Goal: Find specific page/section: Find specific page/section

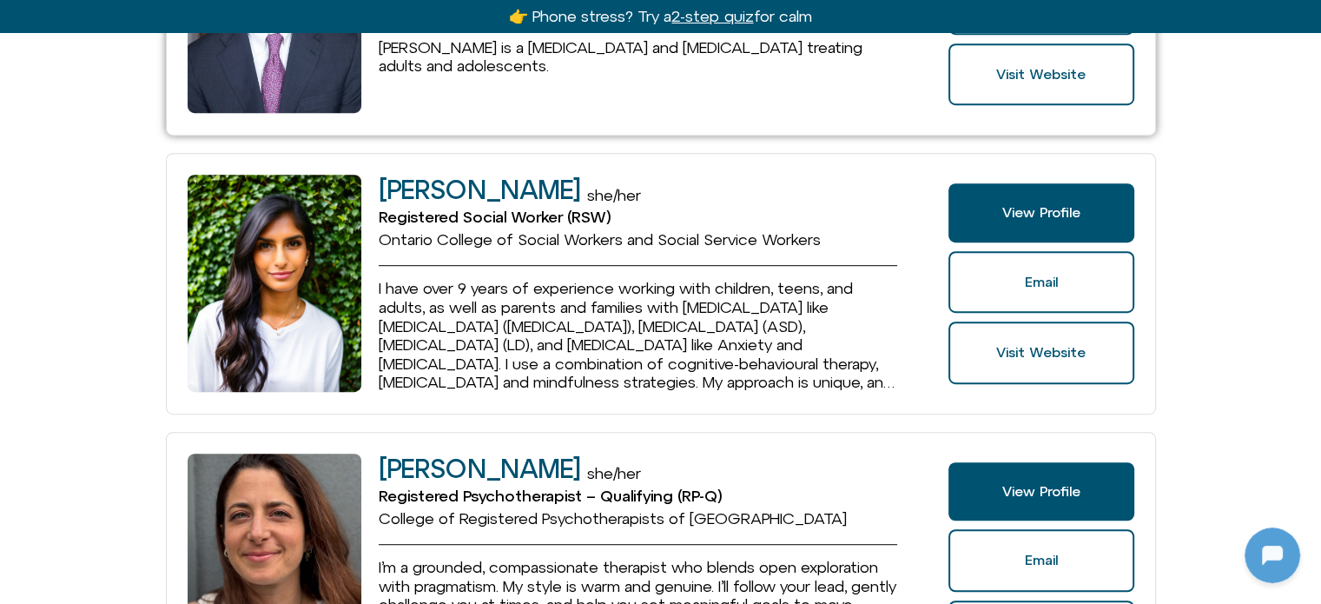
scroll to position [1042, 0]
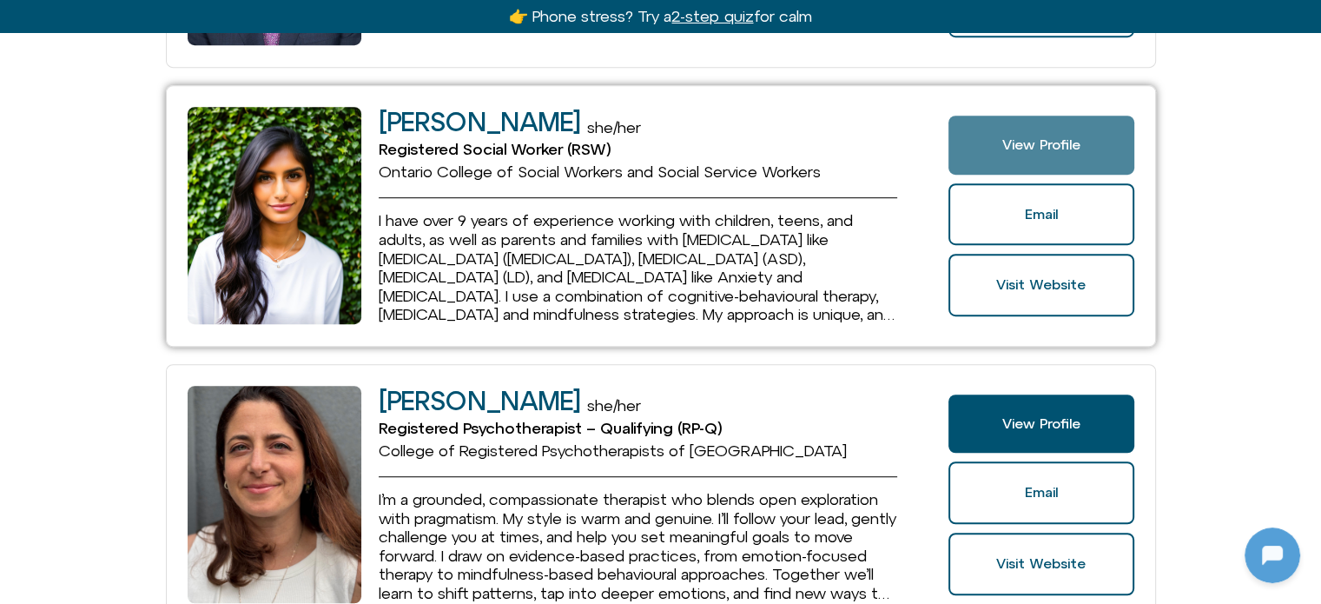
click at [1005, 126] on link "View Profile" at bounding box center [1040, 145] width 185 height 59
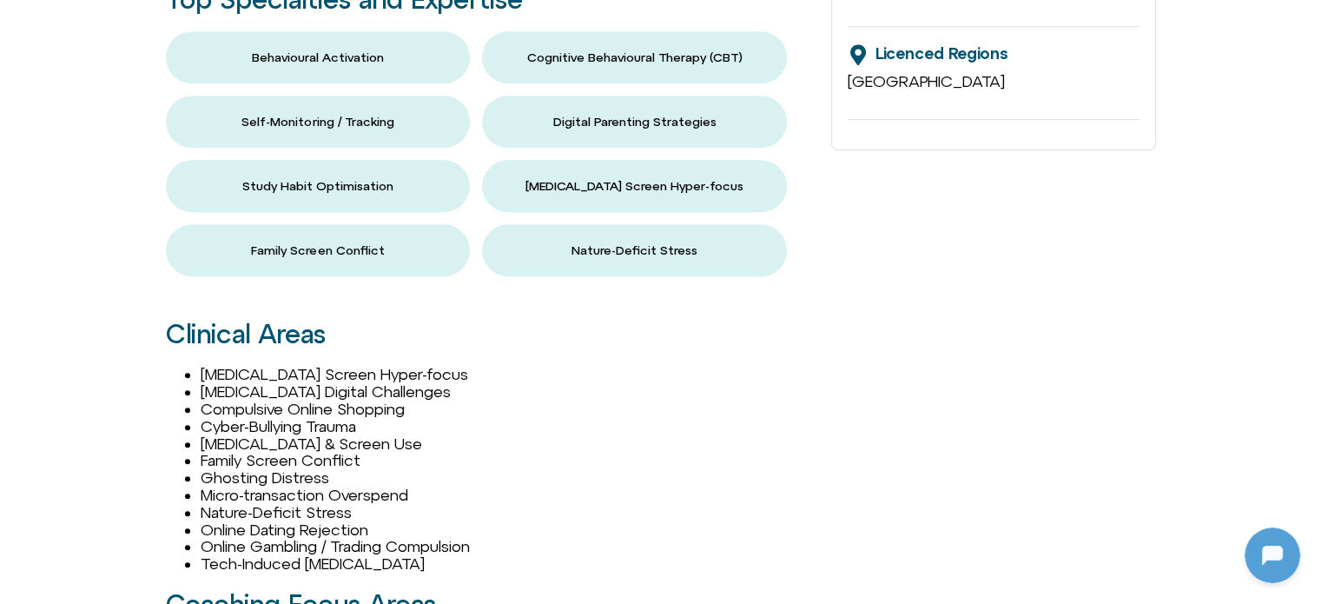
scroll to position [1216, 0]
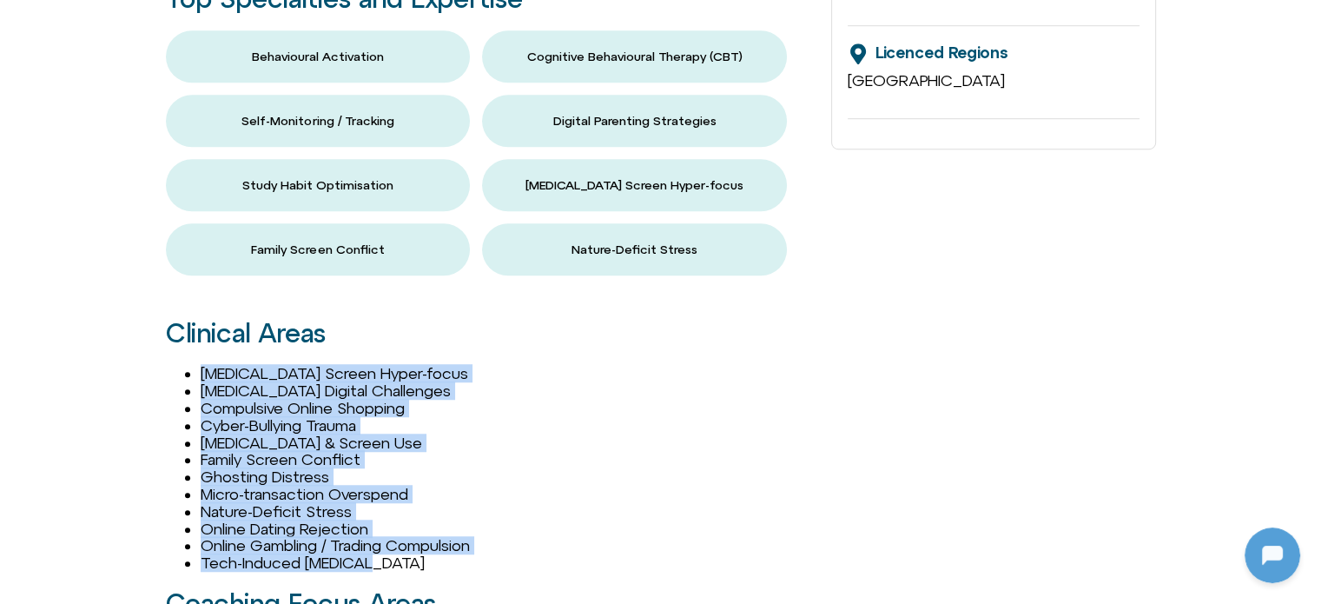
drag, startPoint x: 388, startPoint y: 446, endPoint x: 200, endPoint y: 254, distance: 268.4
click at [200, 365] on ul "[MEDICAL_DATA] Screen Hyper-focus [MEDICAL_DATA] Digital Challenges Compulsive …" at bounding box center [490, 468] width 649 height 207
copy ul "[MEDICAL_DATA] Screen Hyper-focus [MEDICAL_DATA] Digital Challenges Compulsive …"
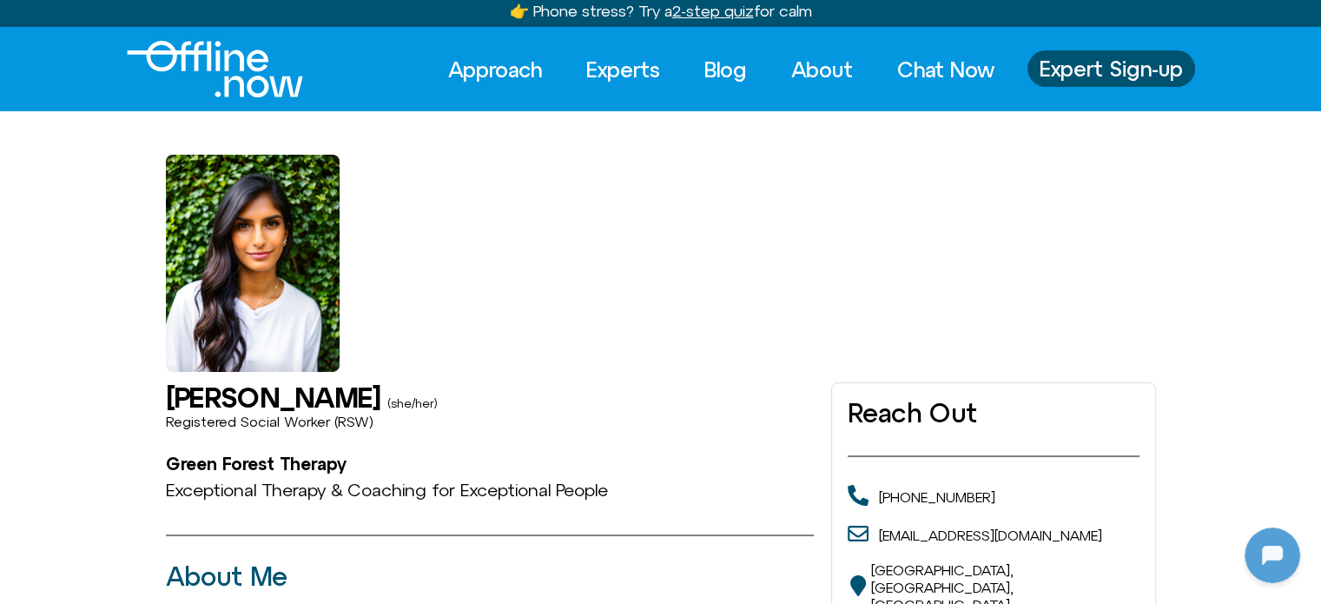
scroll to position [0, 0]
